Goal: Contribute content

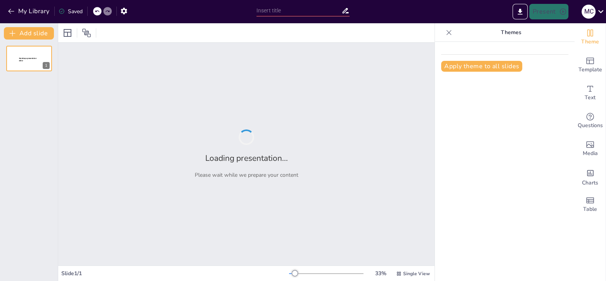
type input "Реформа НУШ 2025/2026: Впровадження нової Типової освітньої програми для 8-х кл…"
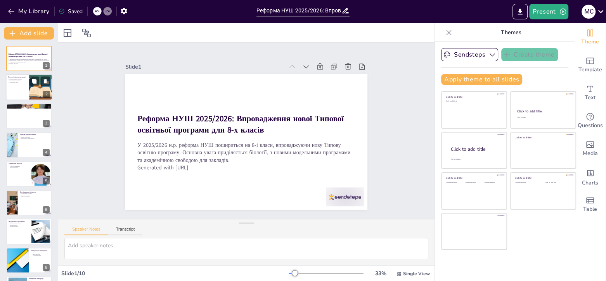
click at [23, 84] on div at bounding box center [29, 88] width 47 height 26
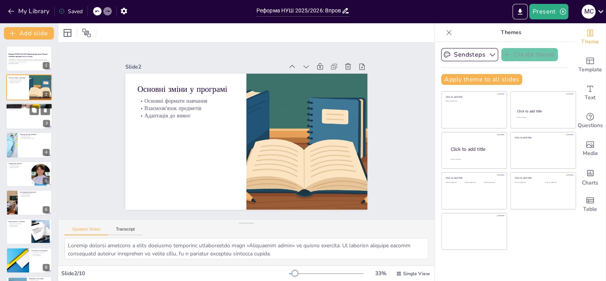
click at [26, 123] on div at bounding box center [29, 116] width 47 height 26
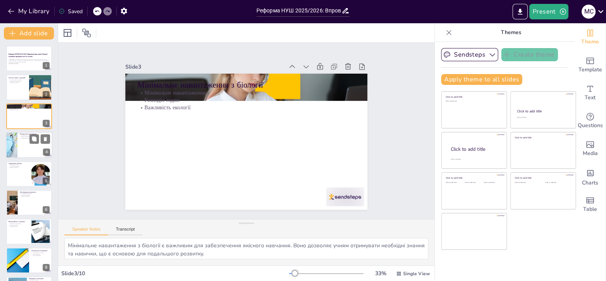
click at [33, 154] on div at bounding box center [29, 145] width 47 height 26
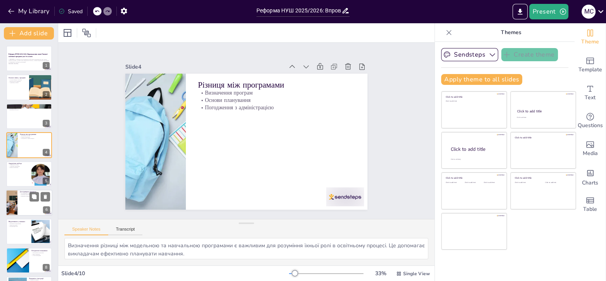
click at [36, 190] on div at bounding box center [29, 203] width 47 height 26
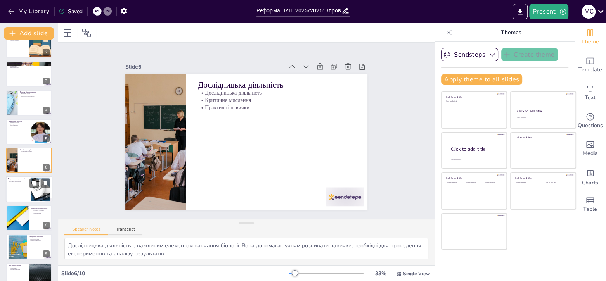
scroll to position [56, 0]
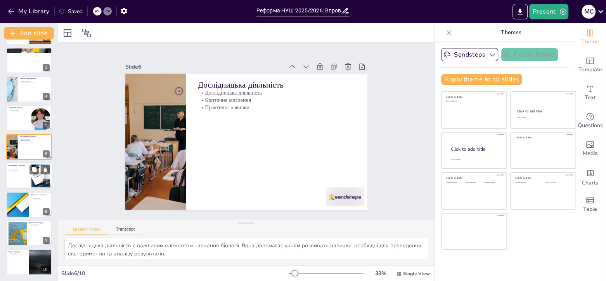
click at [38, 183] on div at bounding box center [40, 176] width 31 height 24
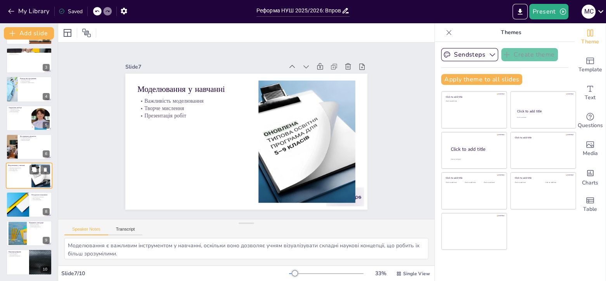
click at [38, 183] on div at bounding box center [40, 176] width 31 height 24
click at [37, 203] on div at bounding box center [39, 198] width 21 height 9
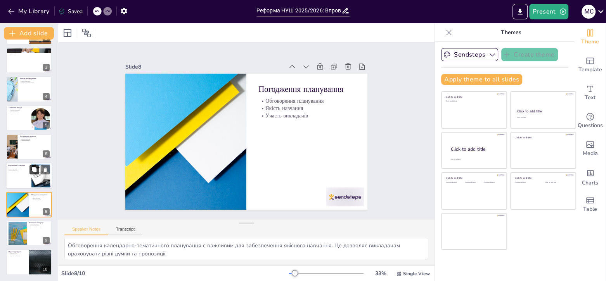
click at [35, 165] on button at bounding box center [33, 169] width 9 height 9
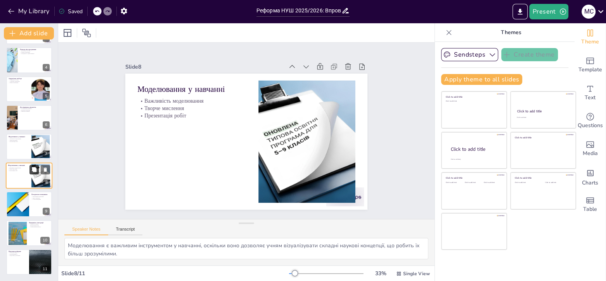
scroll to position [85, 0]
click at [33, 269] on div at bounding box center [40, 263] width 47 height 26
type textarea "Сучасний підхід до навчання є важливим аспектом реформи. Він дозволяє адаптуват…"
